Goal: Use online tool/utility: Use online tool/utility

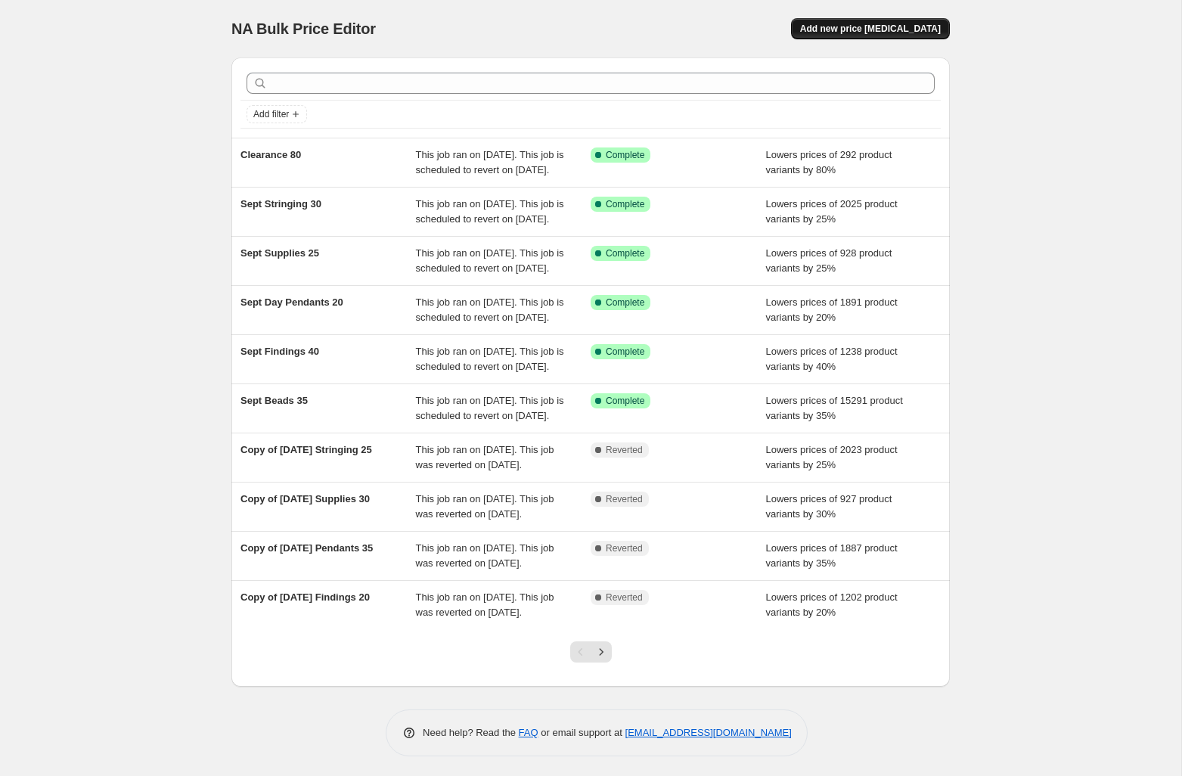
click at [850, 24] on span "Add new price [MEDICAL_DATA]" at bounding box center [870, 29] width 141 height 12
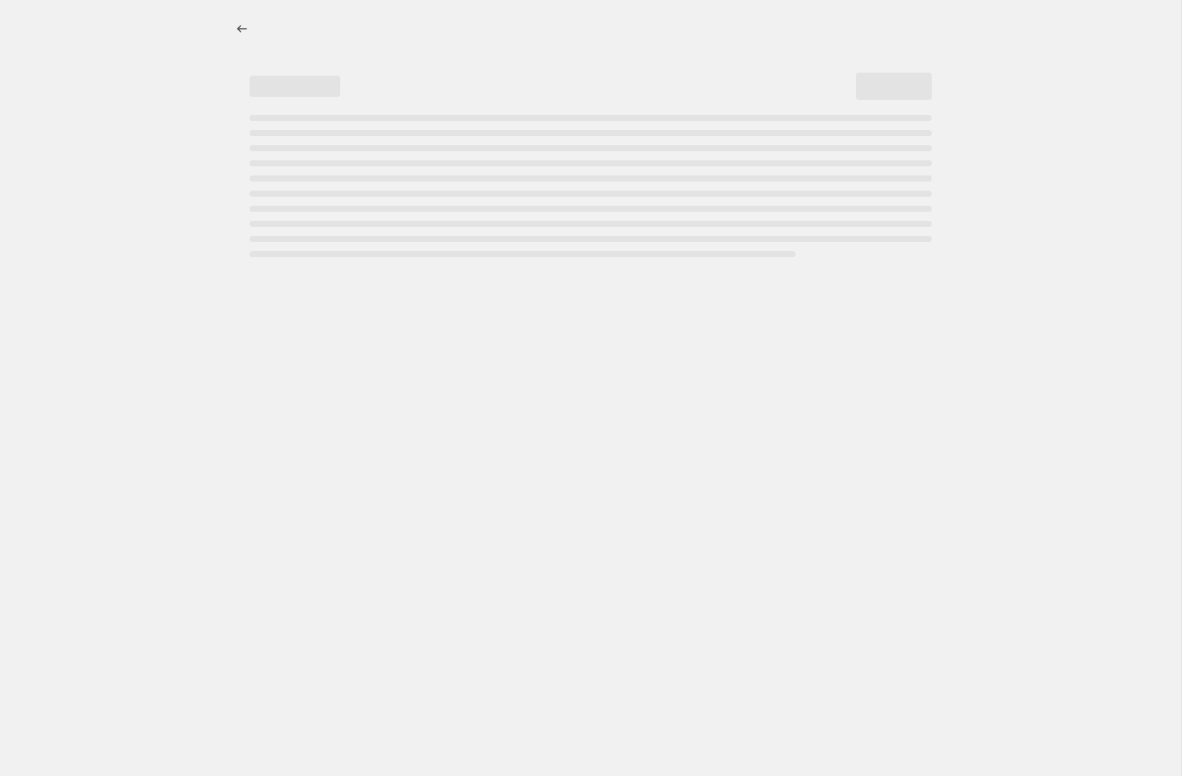
select select "percentage"
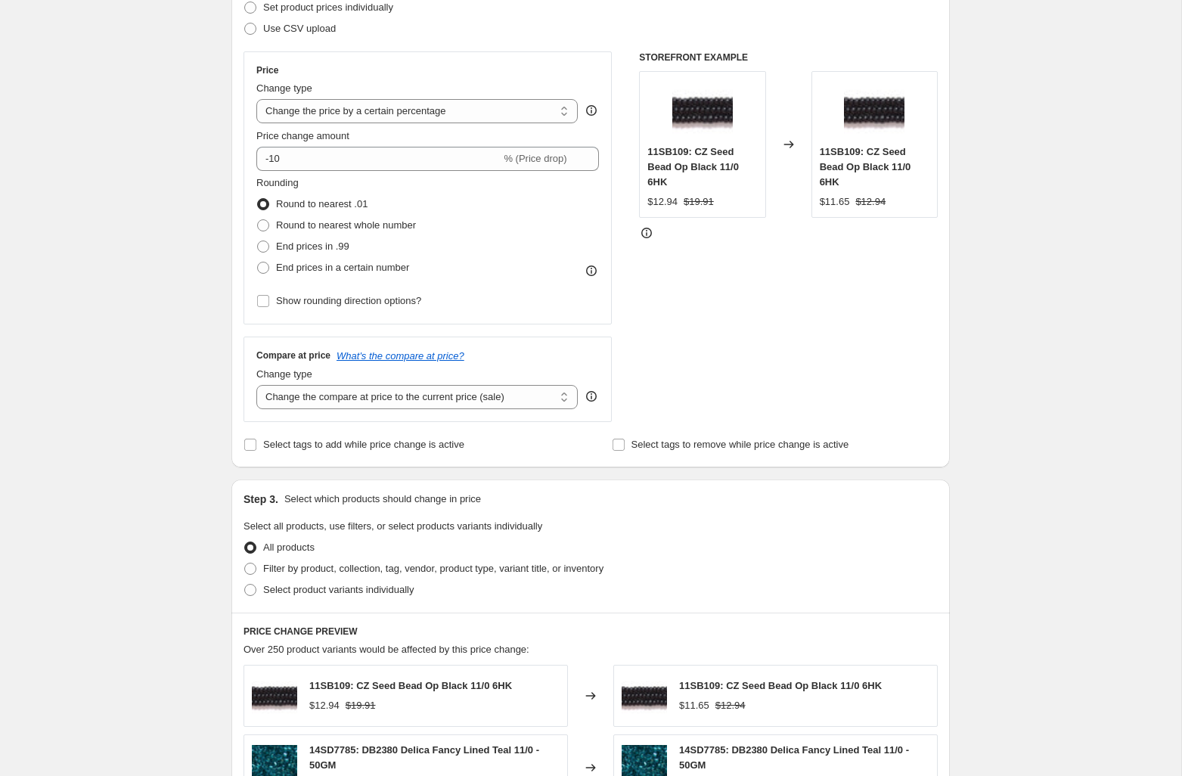
scroll to position [309, 0]
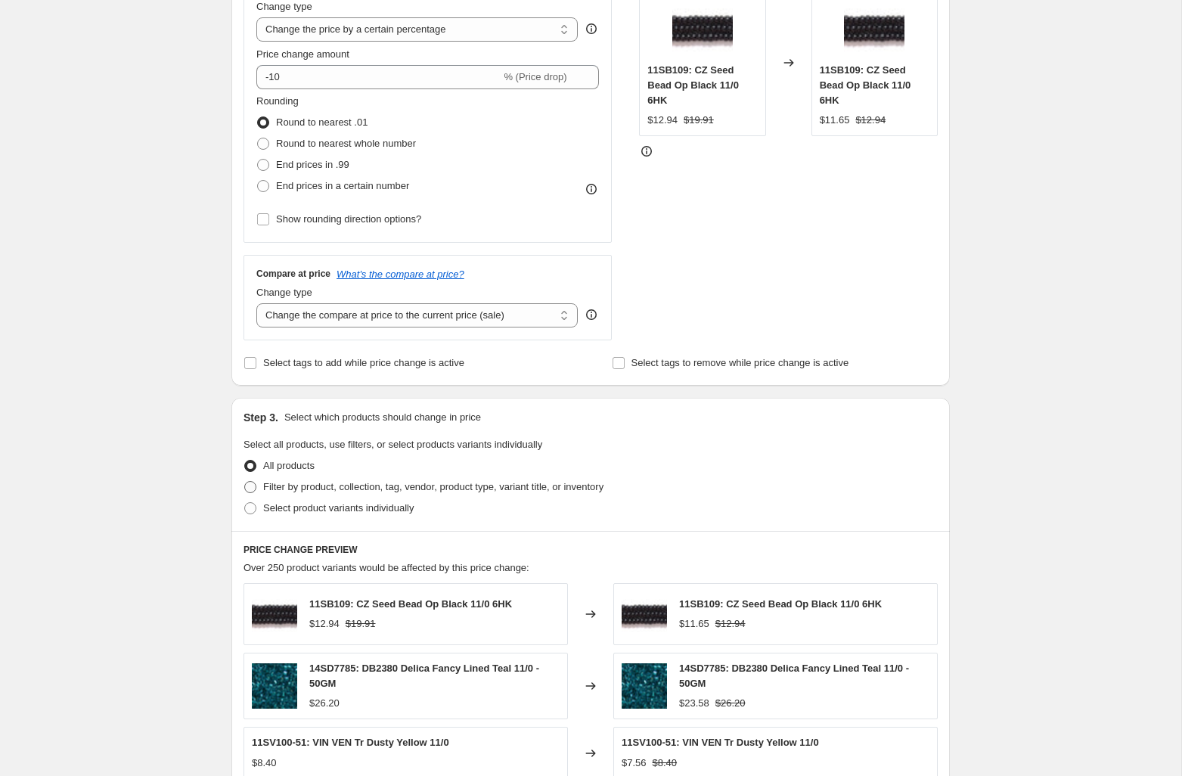
click at [281, 486] on span "Filter by product, collection, tag, vendor, product type, variant title, or inv…" at bounding box center [433, 486] width 340 height 11
click at [245, 482] on input "Filter by product, collection, tag, vendor, product type, variant title, or inv…" at bounding box center [244, 481] width 1 height 1
radio input "true"
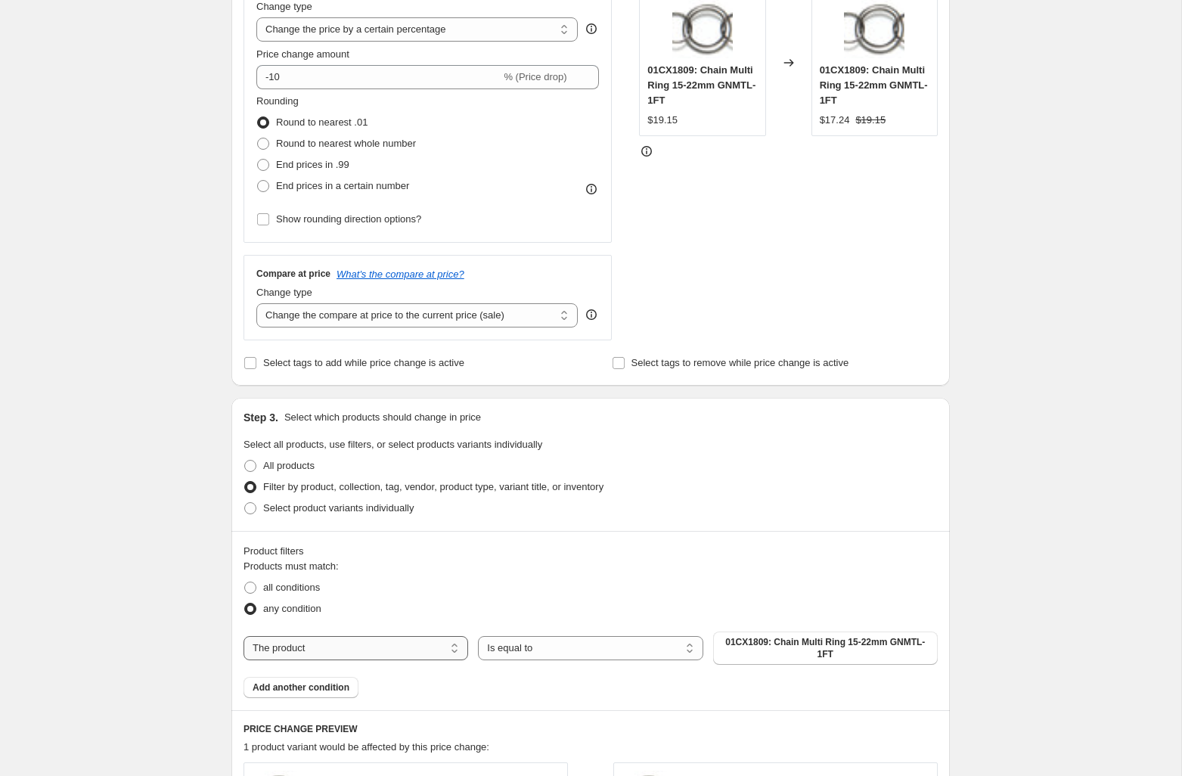
click at [381, 648] on select "The product The product's collection The product's tag The product's vendor The…" at bounding box center [356, 648] width 225 height 24
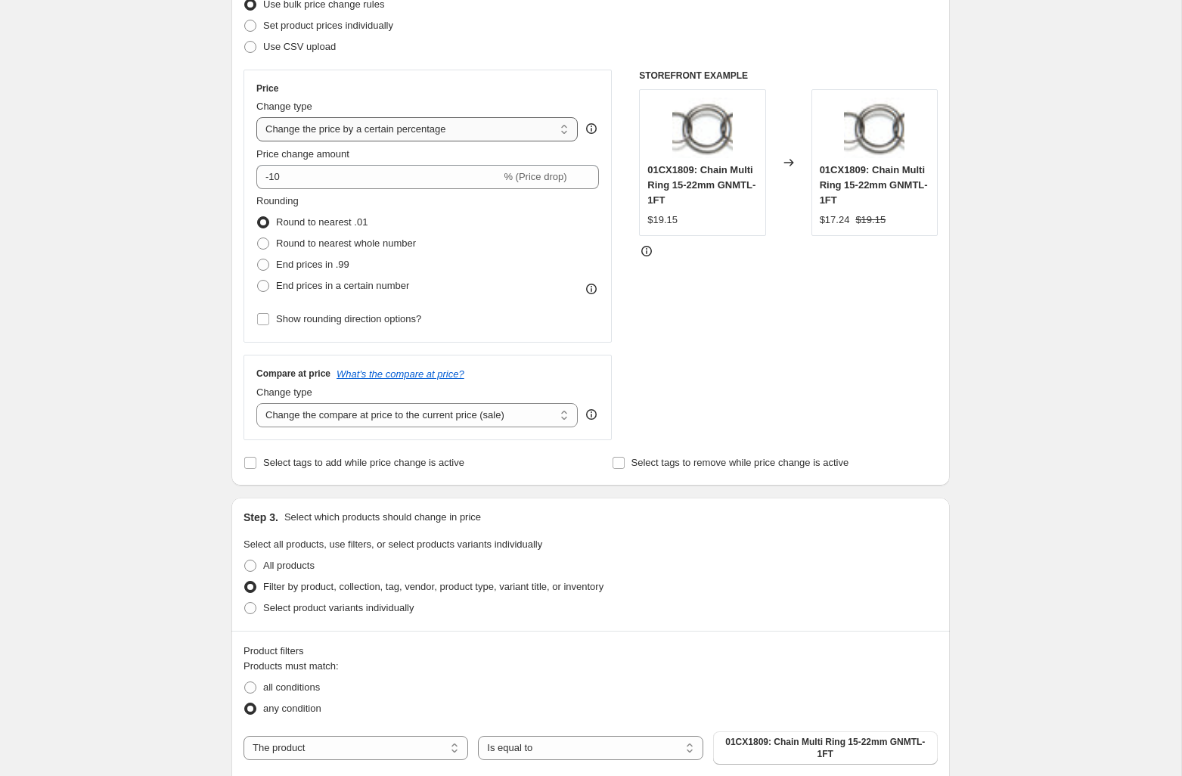
scroll to position [0, 0]
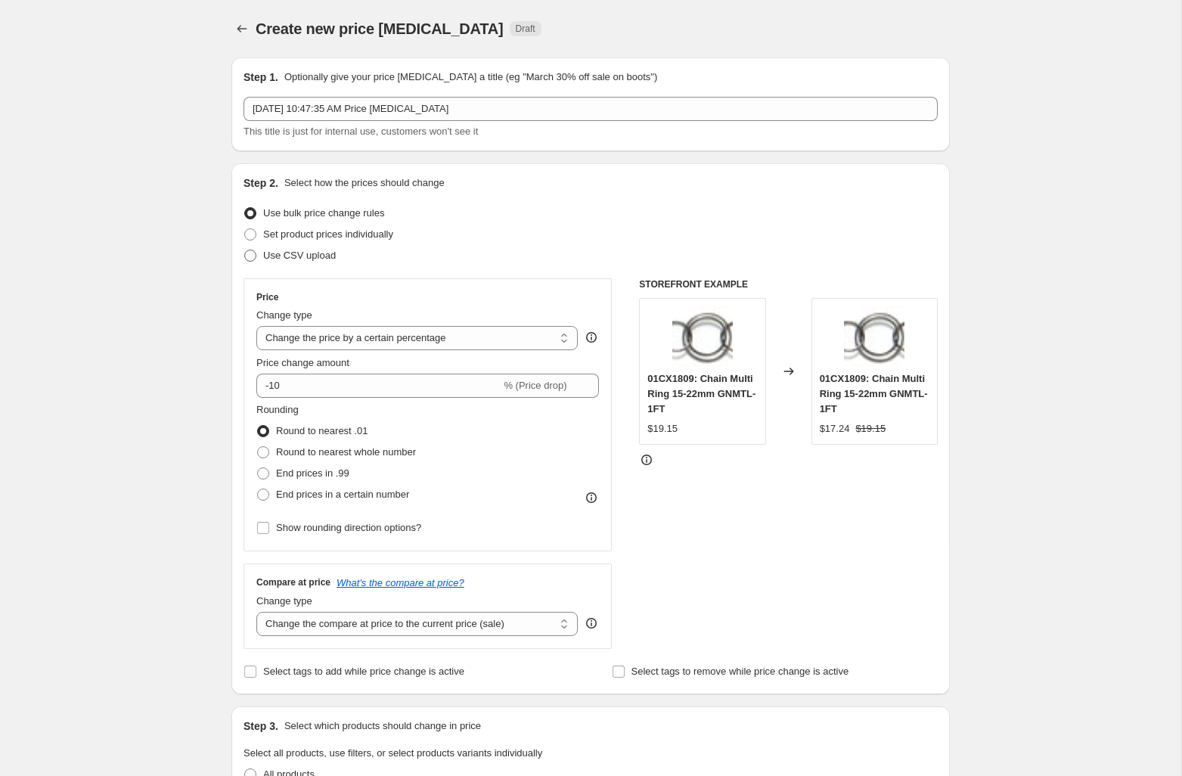
click at [318, 247] on label "Use CSV upload" at bounding box center [290, 255] width 92 height 21
click at [245, 250] on input "Use CSV upload" at bounding box center [244, 250] width 1 height 1
radio input "true"
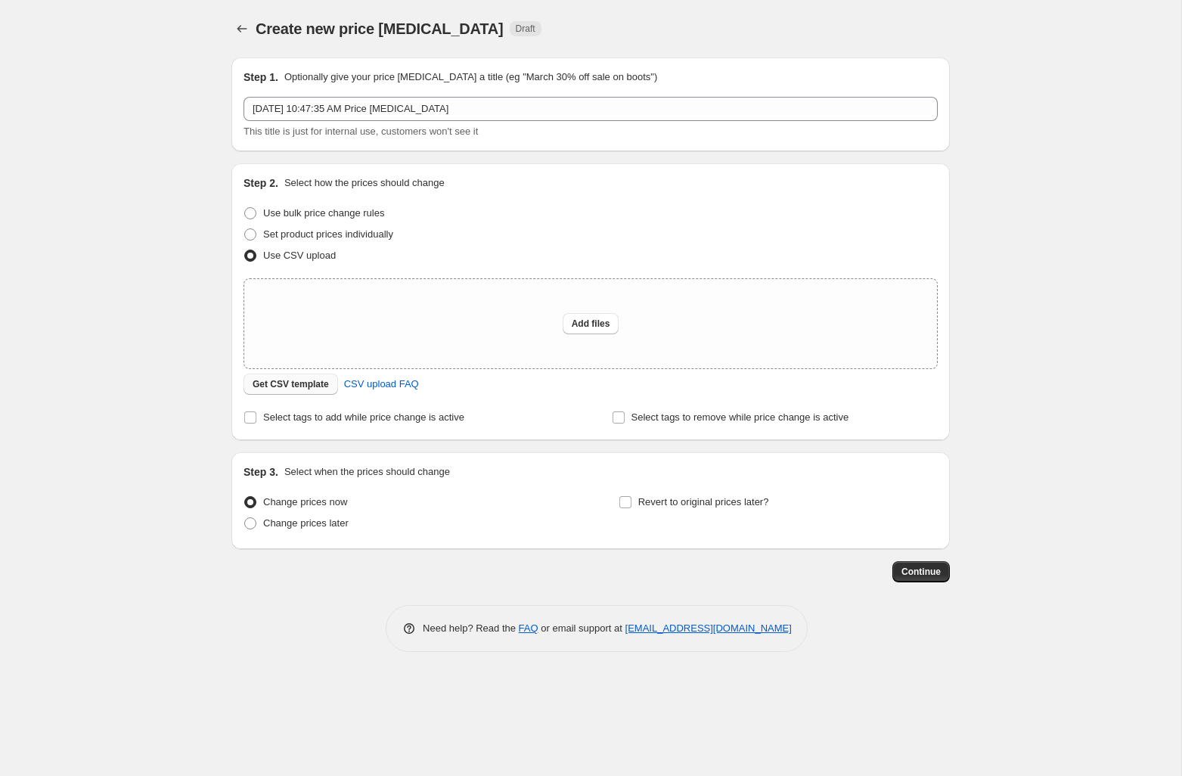
click at [306, 387] on span "Get CSV template" at bounding box center [291, 384] width 76 height 12
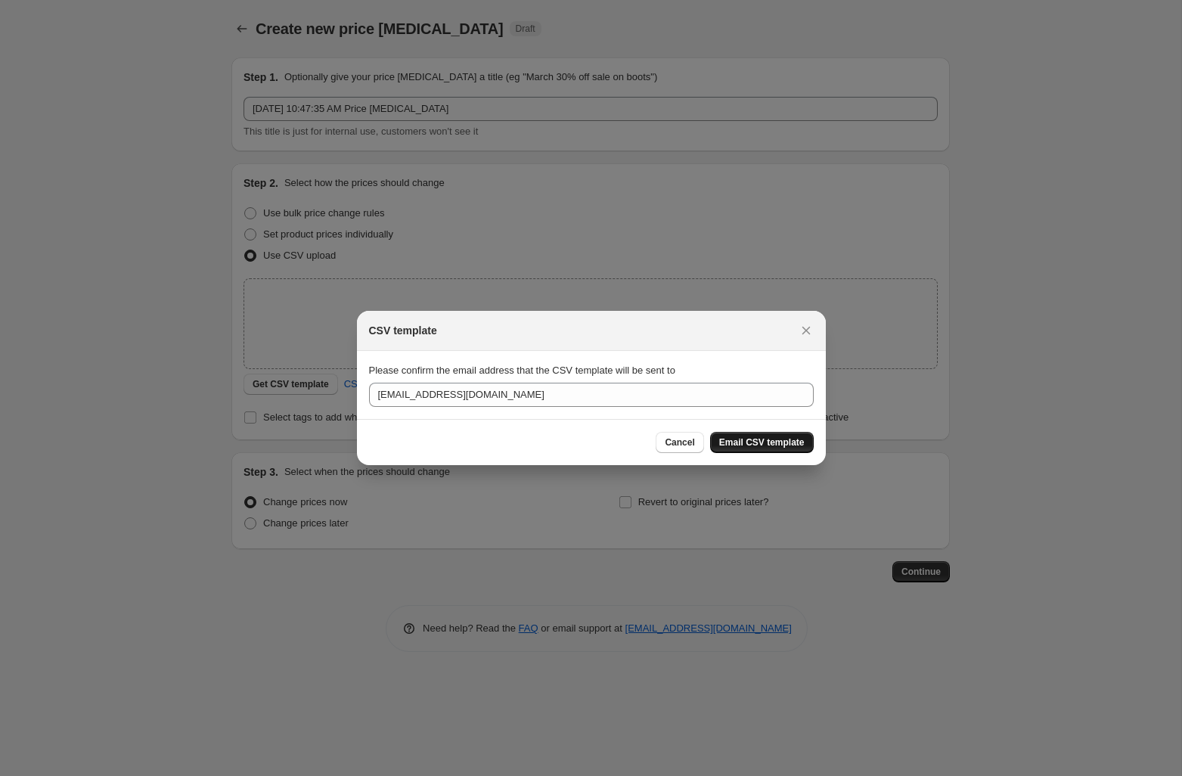
click at [759, 445] on span "Email CSV template" at bounding box center [761, 442] width 85 height 12
